Goal: Check status: Check status

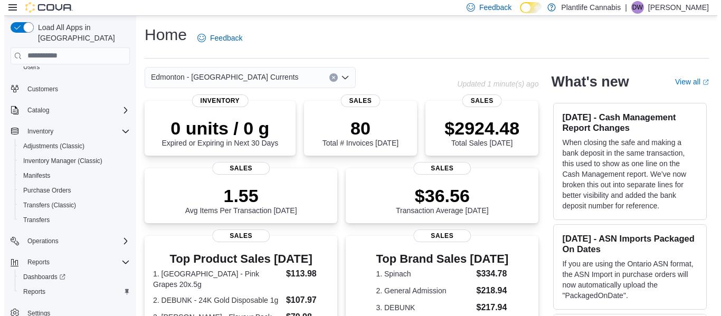
scroll to position [63, 0]
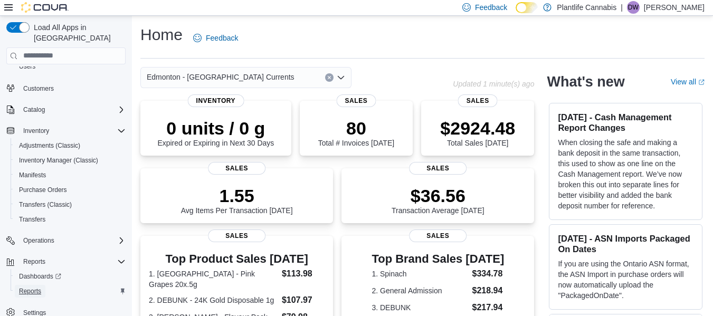
click at [40, 287] on span "Reports" at bounding box center [30, 291] width 22 height 8
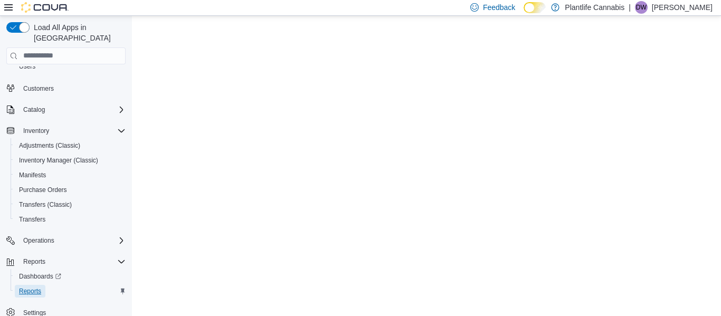
click at [35, 287] on span "Reports" at bounding box center [30, 291] width 22 height 8
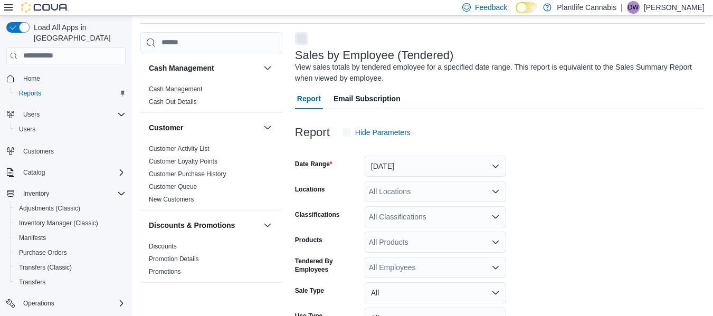
scroll to position [35, 0]
click at [8, 5] on icon at bounding box center [8, 7] width 8 height 6
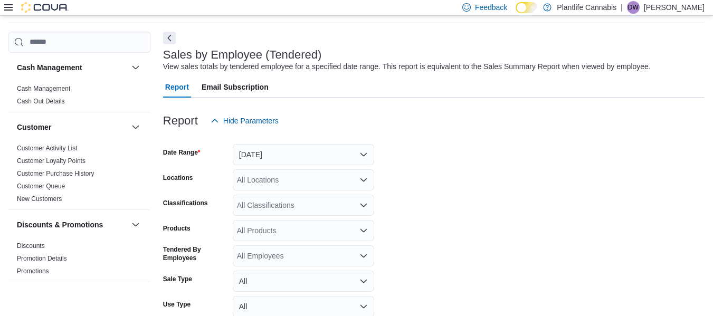
scroll to position [88, 0]
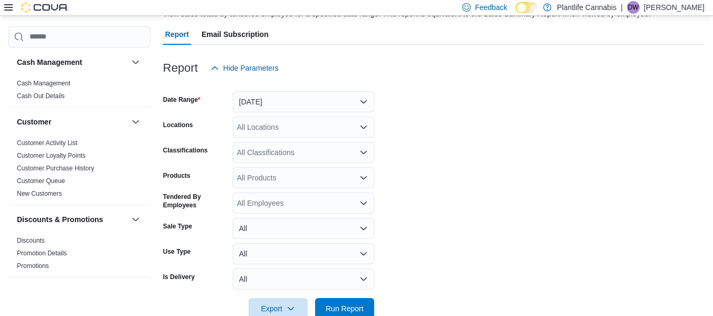
click at [301, 90] on div at bounding box center [433, 85] width 541 height 13
click at [299, 100] on button "Yesterday" at bounding box center [303, 101] width 141 height 21
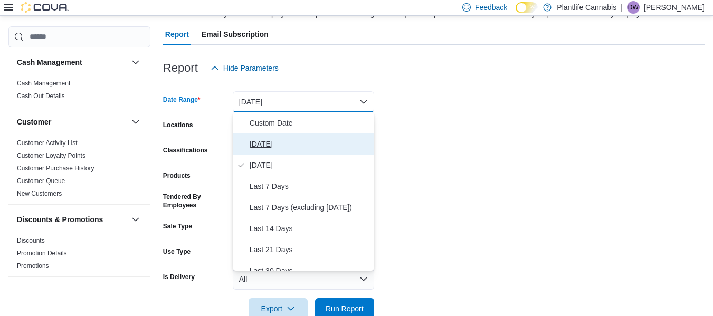
click at [289, 141] on span "Today" at bounding box center [310, 144] width 120 height 13
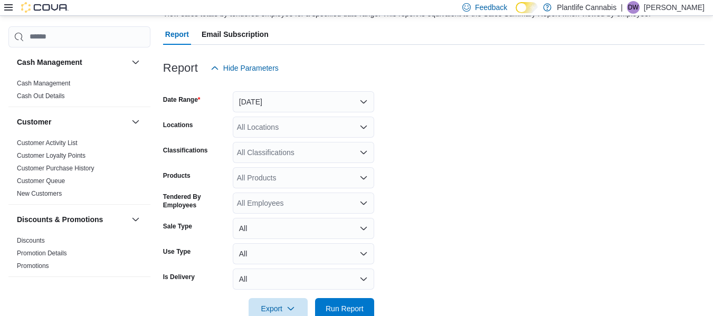
click at [288, 121] on div "All Locations" at bounding box center [303, 127] width 141 height 21
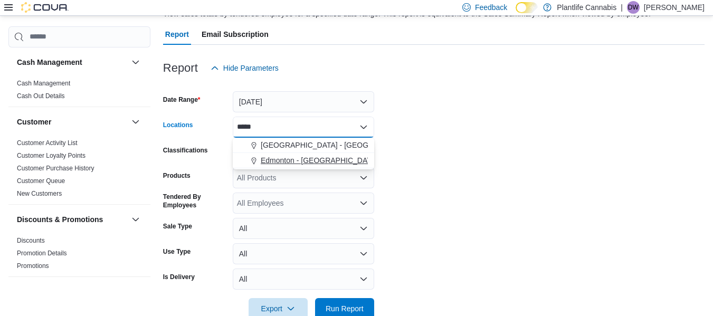
type input "*****"
click at [327, 164] on span "Edmonton - Windermere South" at bounding box center [330, 160] width 138 height 11
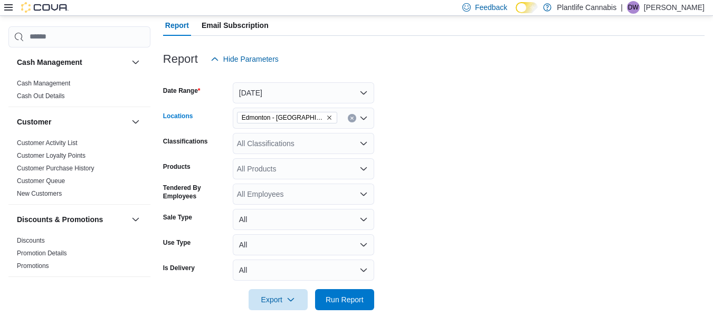
scroll to position [112, 0]
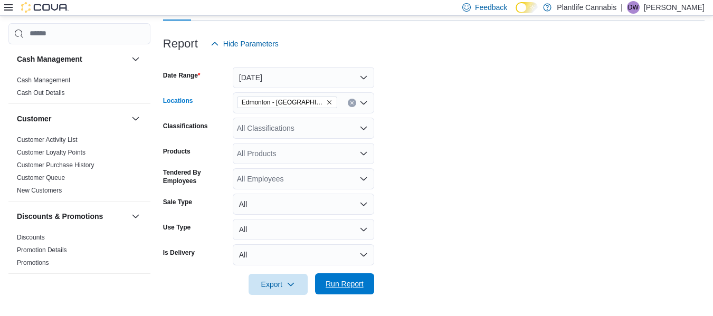
drag, startPoint x: 335, startPoint y: 283, endPoint x: 451, endPoint y: 195, distance: 146.1
click at [335, 284] on span "Run Report" at bounding box center [345, 284] width 38 height 11
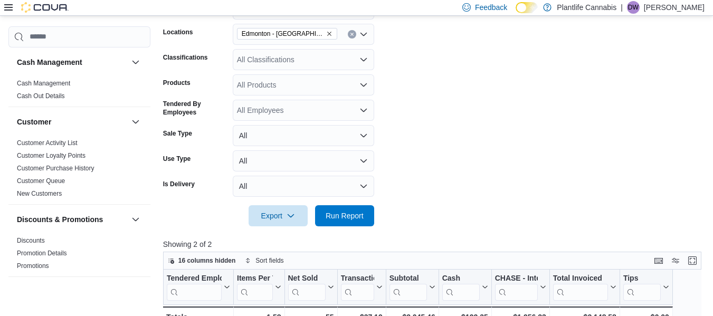
scroll to position [323, 0]
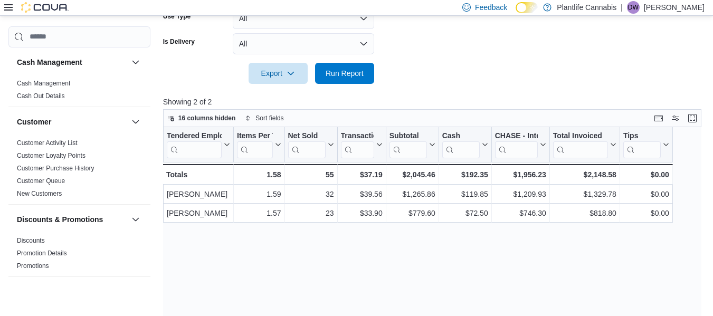
click at [494, 244] on div "Tendered Employee Click to view column header actions Items Per Transaction Cli…" at bounding box center [435, 244] width 544 height 235
click at [499, 86] on div at bounding box center [433, 90] width 541 height 13
drag, startPoint x: 615, startPoint y: 174, endPoint x: 577, endPoint y: 171, distance: 38.0
click at [577, 171] on div "$2,148.58" at bounding box center [584, 174] width 63 height 13
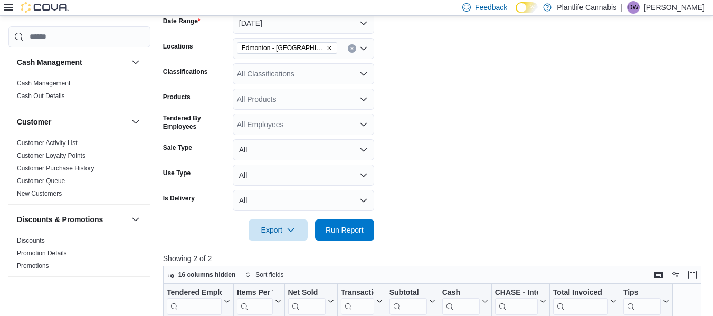
scroll to position [378, 0]
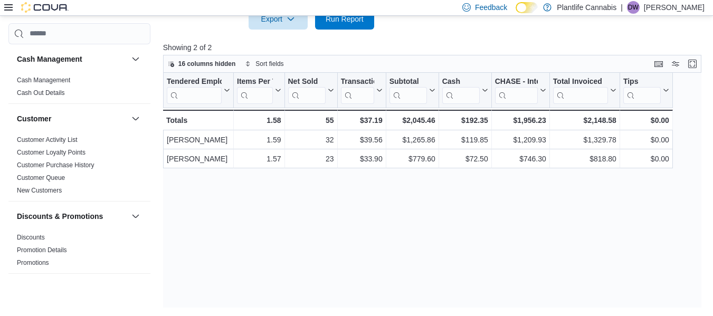
click at [480, 50] on p "Showing 2 of 2" at bounding box center [435, 47] width 544 height 11
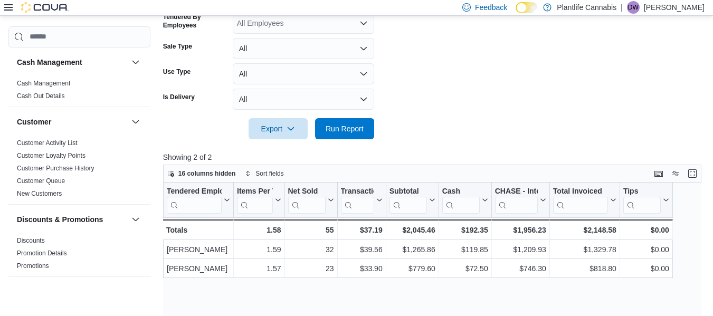
scroll to position [272, 0]
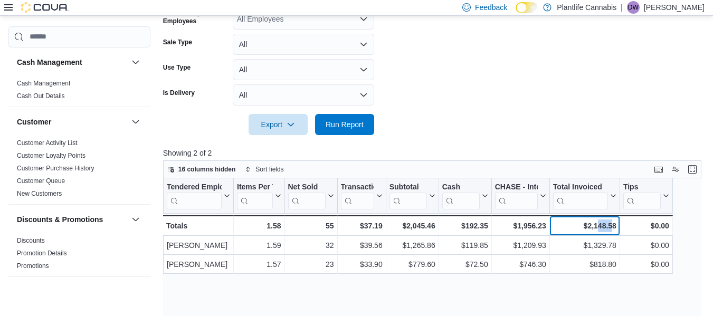
drag, startPoint x: 611, startPoint y: 224, endPoint x: 592, endPoint y: 224, distance: 19.0
click at [593, 224] on div "$2,148.58" at bounding box center [584, 225] width 63 height 13
click at [539, 140] on div at bounding box center [433, 141] width 541 height 13
click at [410, 133] on form "Date Range Today Locations Edmonton - Windermere South Classifications All Clas…" at bounding box center [433, 14] width 541 height 241
click at [354, 117] on span "Run Report" at bounding box center [344, 123] width 46 height 21
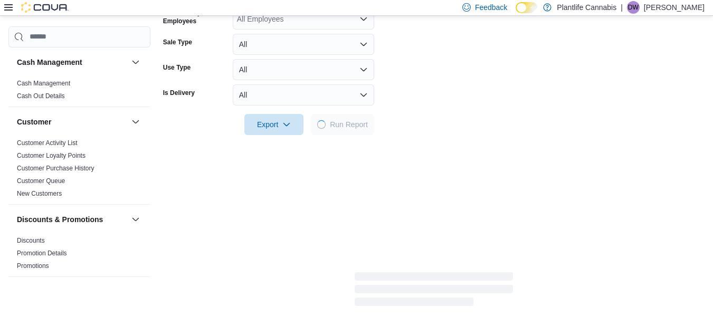
scroll to position [325, 0]
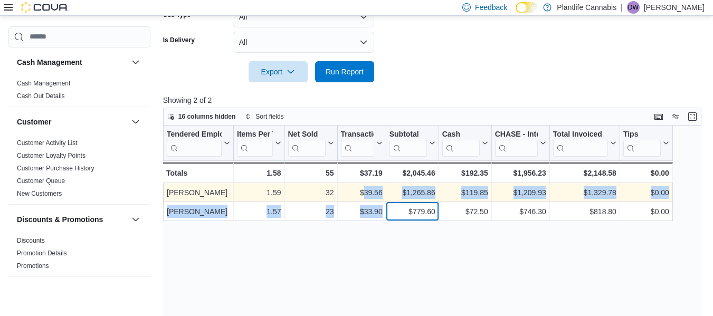
drag, startPoint x: 386, startPoint y: 208, endPoint x: 360, endPoint y: 184, distance: 35.1
click at [360, 184] on div "Tendered Employee Click to view column header actions Items Per Transaction Cli…" at bounding box center [418, 173] width 510 height 95
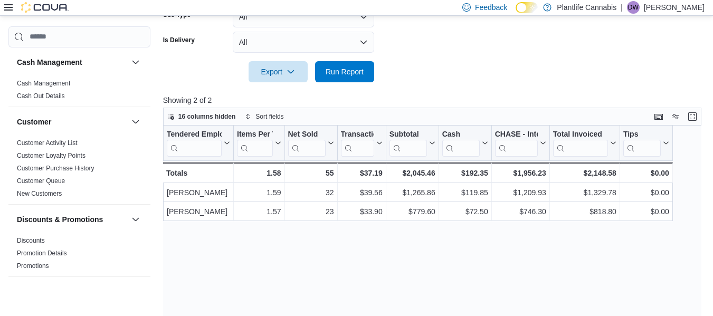
click at [553, 270] on div "Tendered Employee Click to view column header actions Items Per Transaction Cli…" at bounding box center [435, 243] width 544 height 235
click at [290, 70] on icon "button" at bounding box center [290, 71] width 8 height 8
click at [492, 88] on div at bounding box center [433, 88] width 541 height 13
click at [343, 68] on span "Run Report" at bounding box center [345, 71] width 38 height 11
click at [336, 64] on span "Run Report" at bounding box center [344, 71] width 46 height 21
